Goal: Obtain resource: Obtain resource

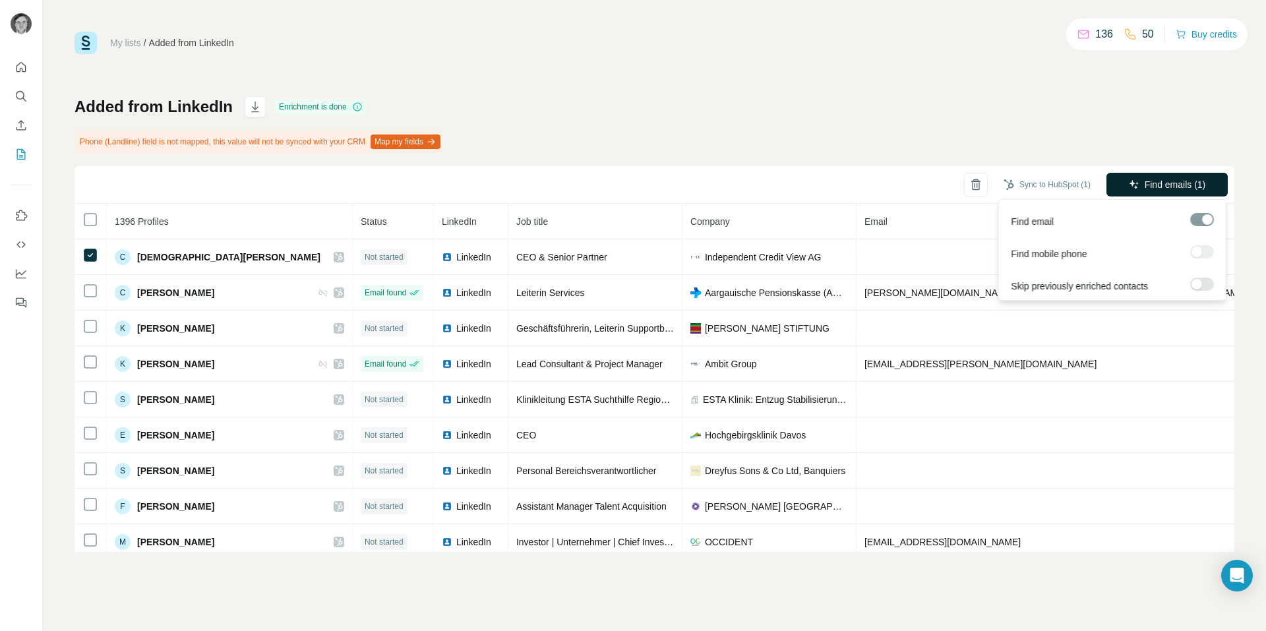
click at [1183, 188] on span "Find emails (1)" at bounding box center [1174, 184] width 61 height 13
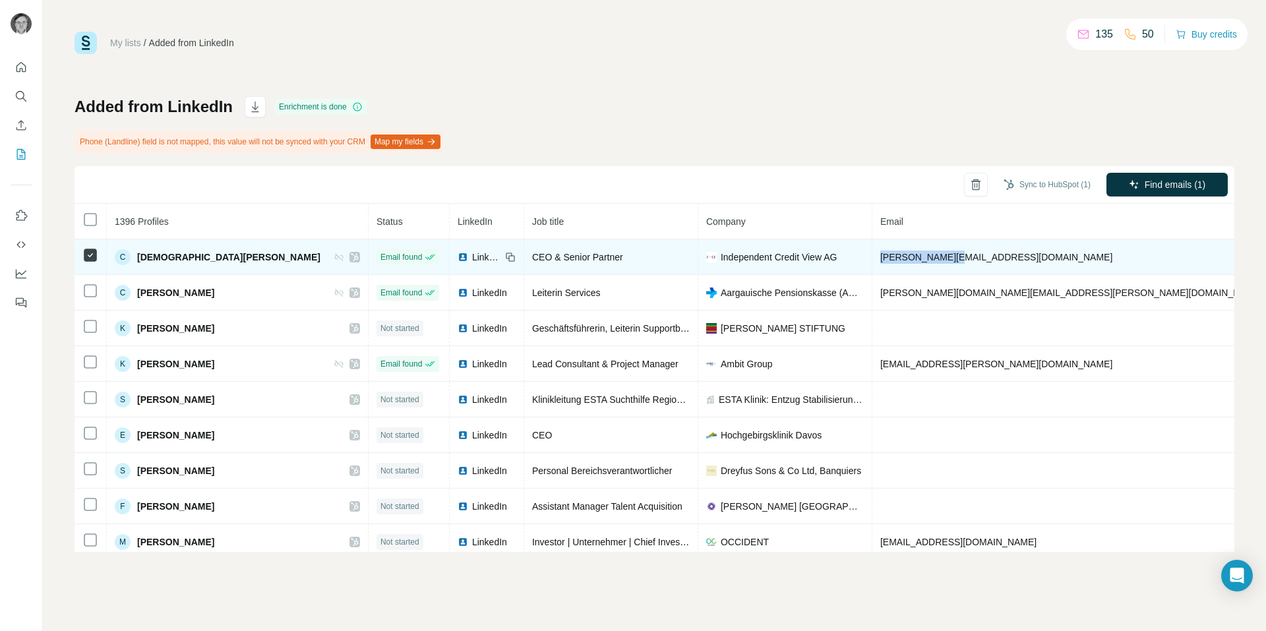
drag, startPoint x: 902, startPoint y: 258, endPoint x: 796, endPoint y: 272, distance: 106.4
click at [872, 272] on td "[PERSON_NAME][EMAIL_ADDRESS][DOMAIN_NAME]" at bounding box center [1071, 257] width 399 height 36
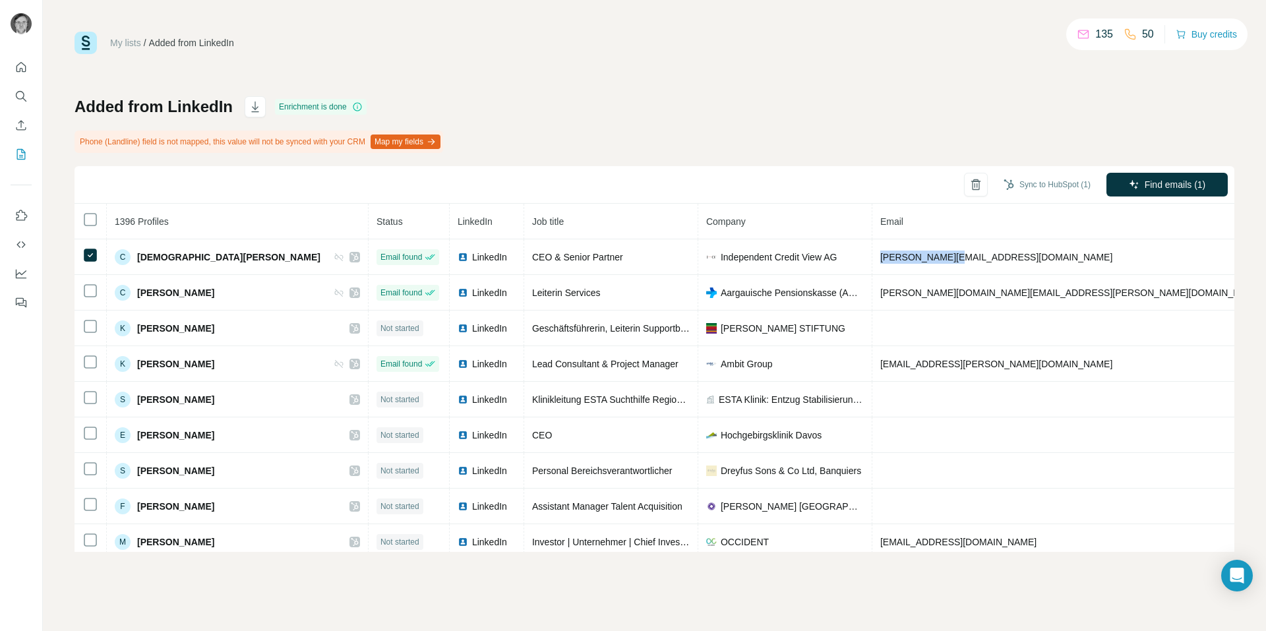
copy span "[PERSON_NAME][EMAIL_ADDRESS][DOMAIN_NAME]"
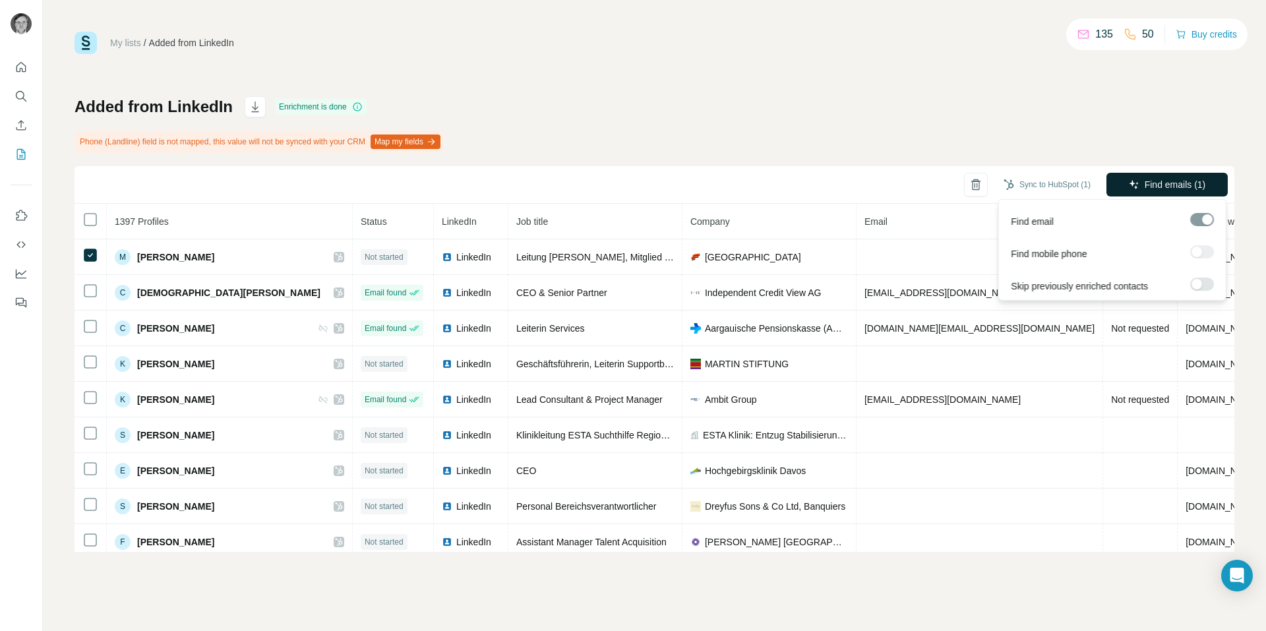
click at [1141, 182] on button "Find emails (1)" at bounding box center [1166, 185] width 121 height 24
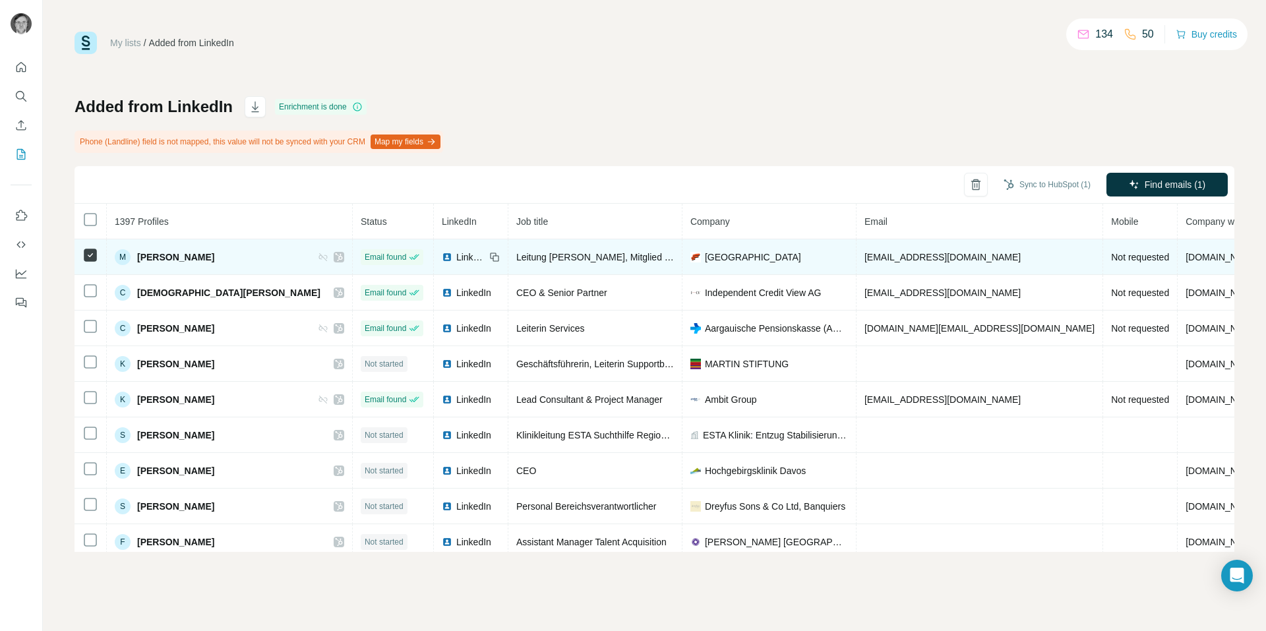
drag, startPoint x: 965, startPoint y: 257, endPoint x: 790, endPoint y: 254, distance: 174.7
click at [790, 254] on tr "M Martin Pulfer Email found LinkedIn Leitung Dienste, Mitglied der Geschäftslei…" at bounding box center [752, 257] width 1357 height 36
copy tr "[PERSON_NAME][EMAIL_ADDRESS][PERSON_NAME][DOMAIN_NAME]"
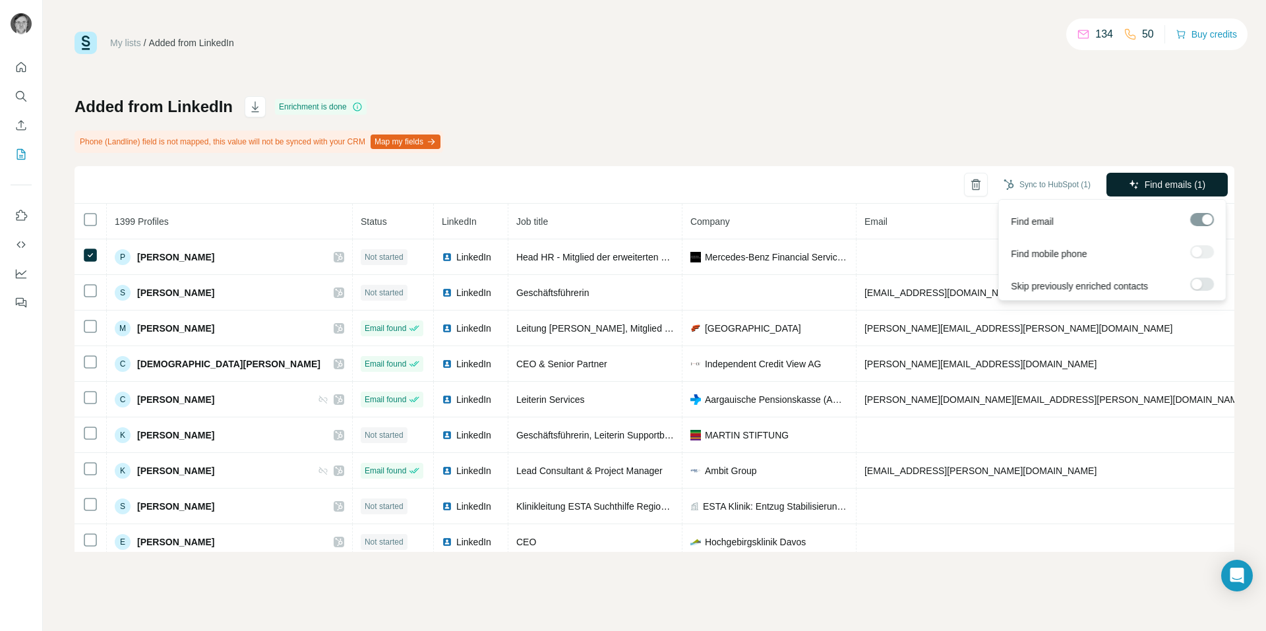
click at [1155, 185] on span "Find emails (1)" at bounding box center [1174, 184] width 61 height 13
click at [1166, 186] on span "Find emails (1)" at bounding box center [1174, 184] width 61 height 13
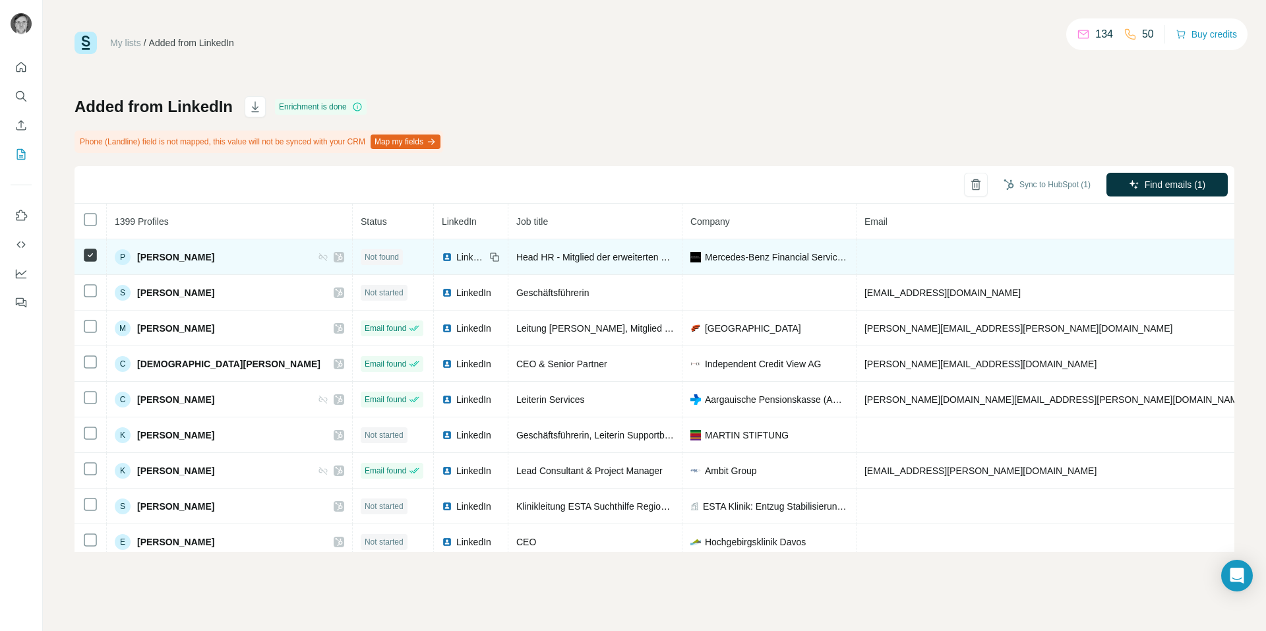
drag, startPoint x: 222, startPoint y: 256, endPoint x: 109, endPoint y: 256, distance: 112.7
click at [109, 256] on td "P [PERSON_NAME]" at bounding box center [230, 257] width 246 height 36
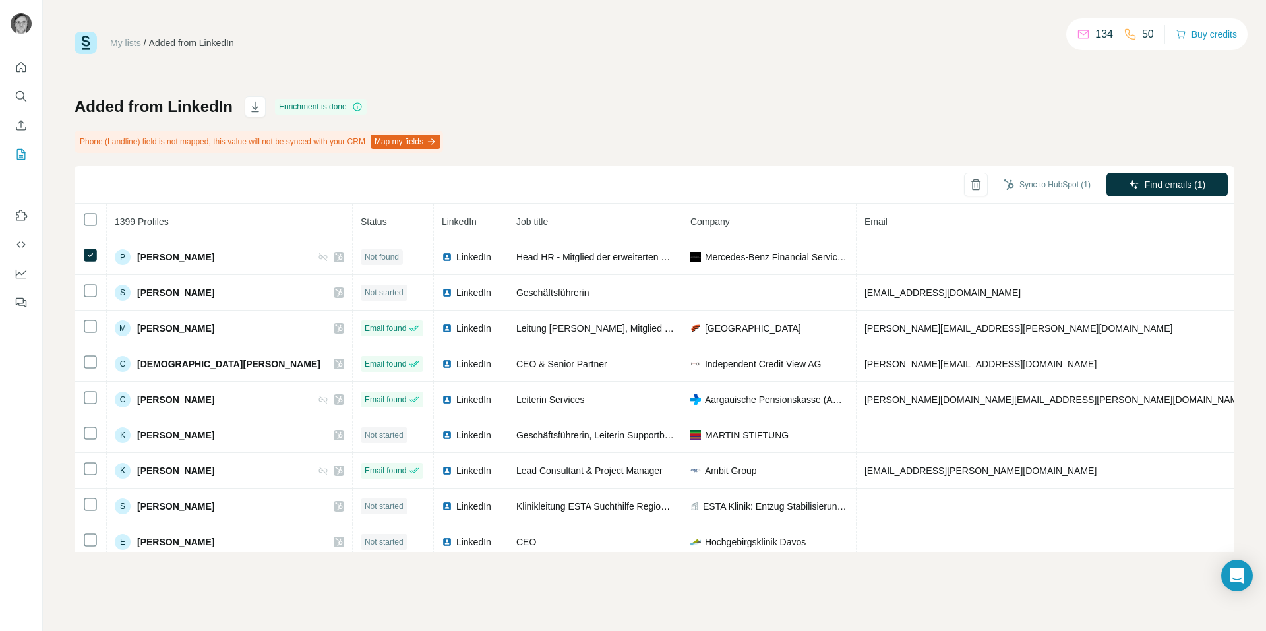
copy div "P [PERSON_NAME]"
